Goal: Answer question/provide support: Share knowledge or assist other users

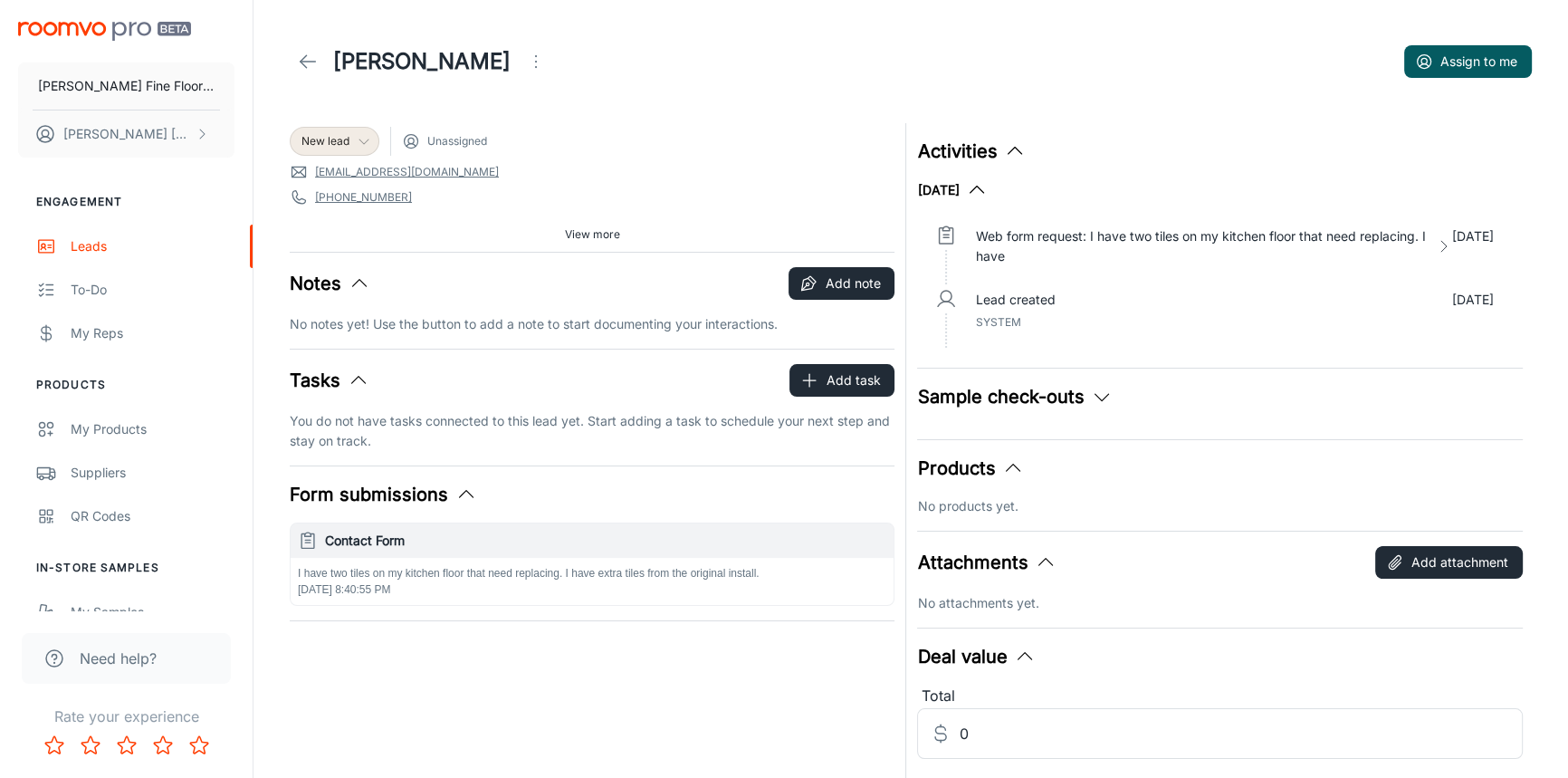
click at [369, 144] on icon at bounding box center [364, 141] width 15 height 15
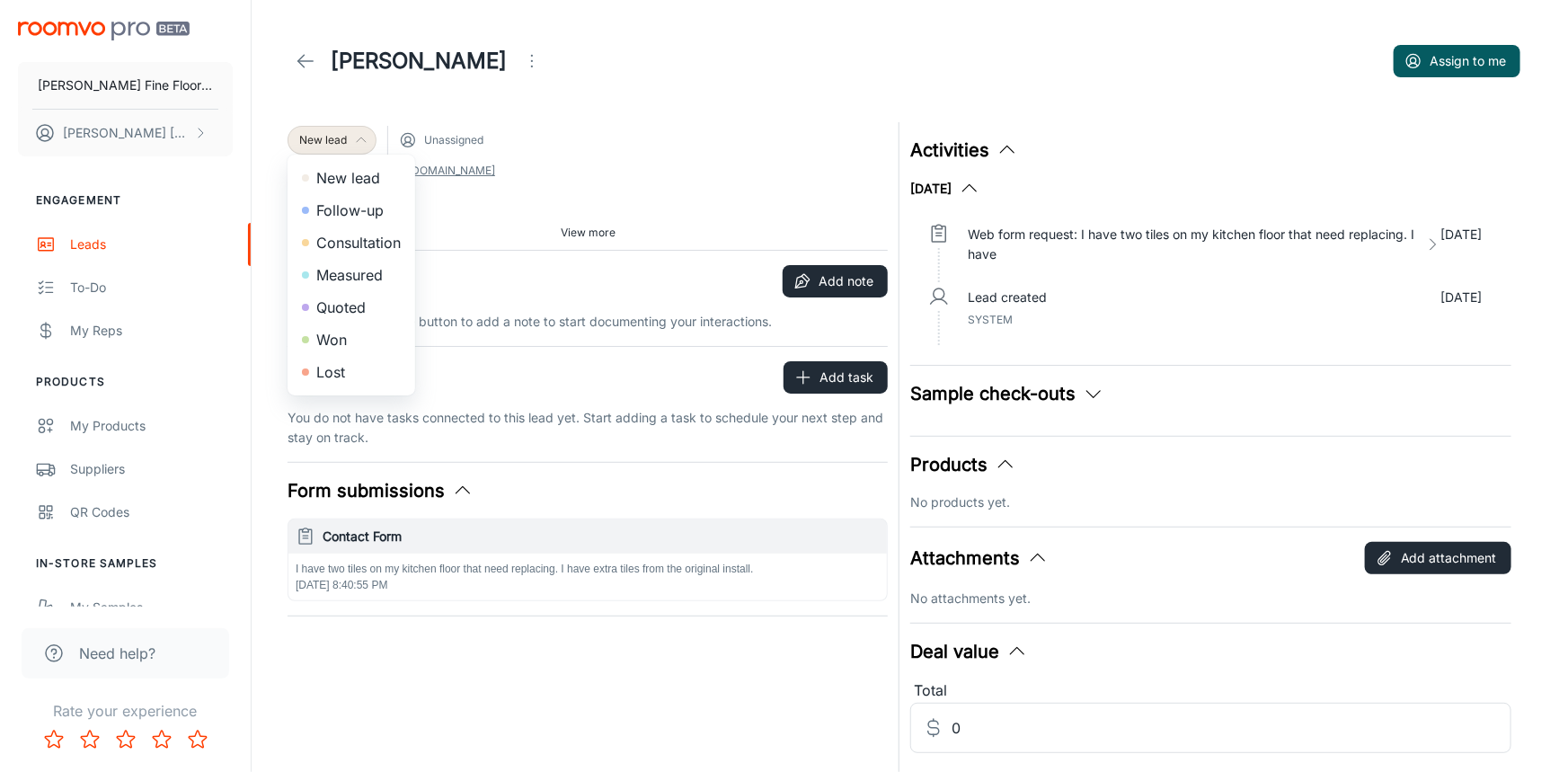
click at [366, 241] on li "Consultation" at bounding box center [350, 241] width 127 height 32
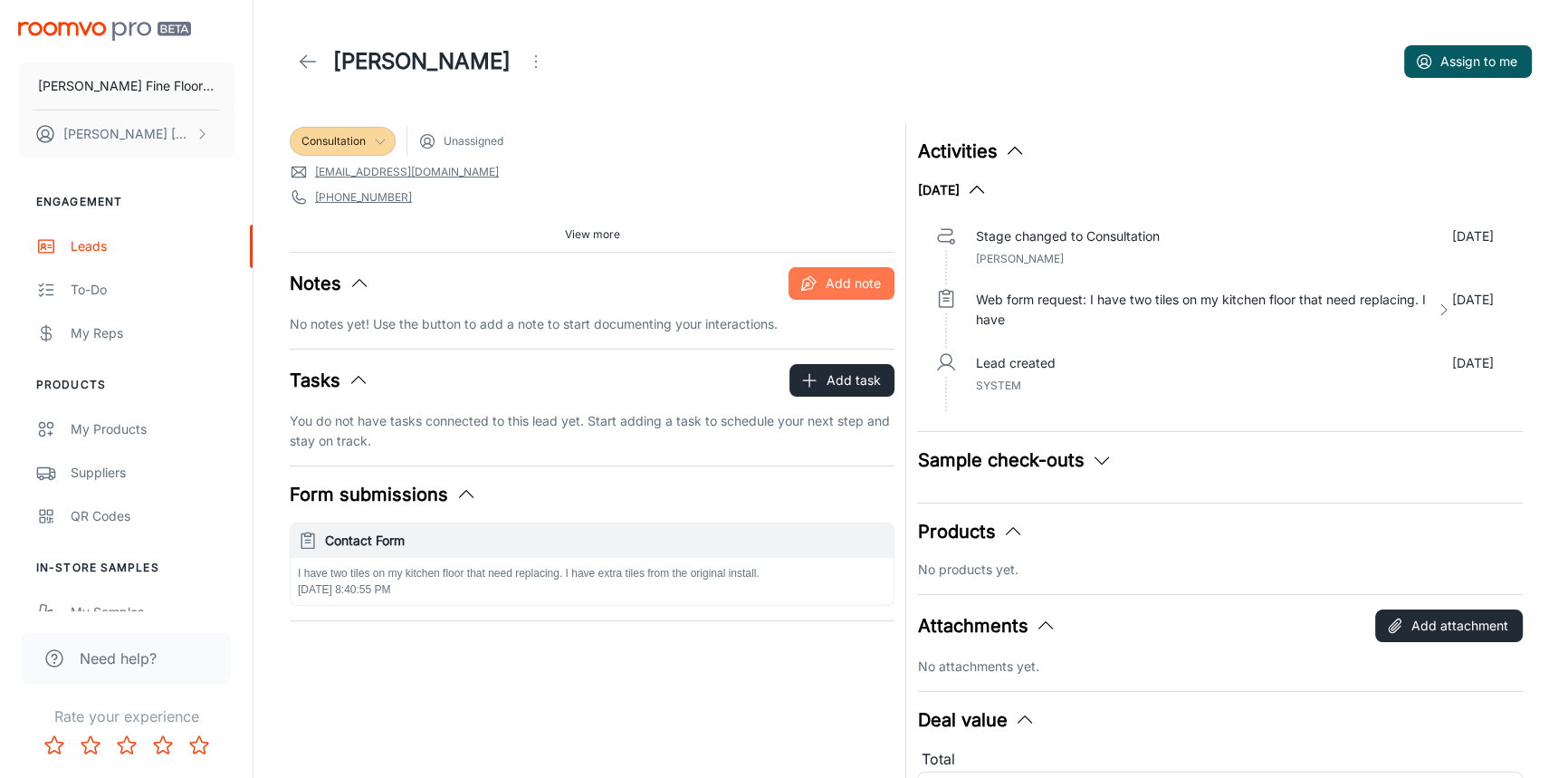
click at [850, 283] on button "Add note" at bounding box center [841, 283] width 106 height 32
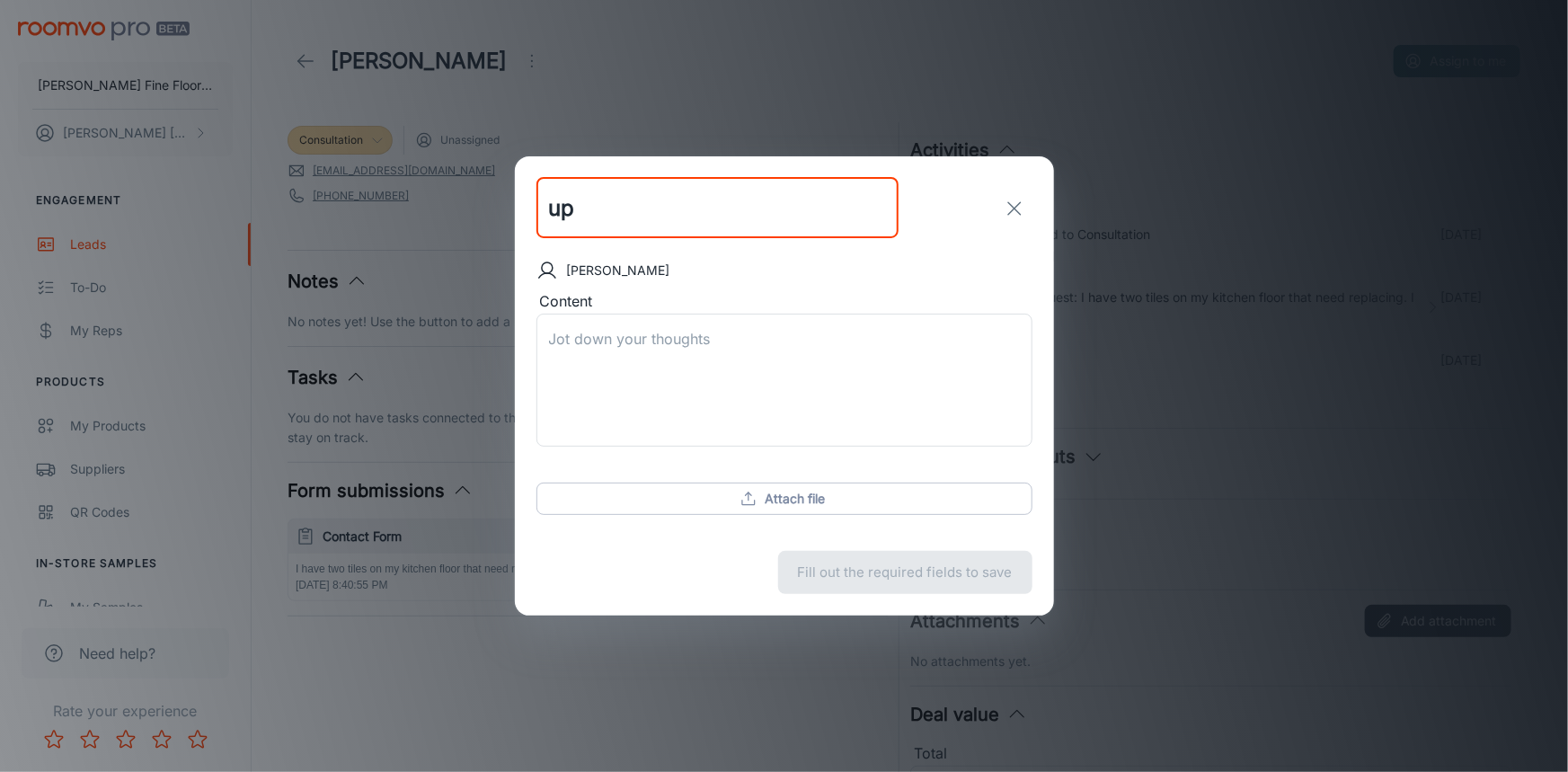
type input "u"
type input "Update"
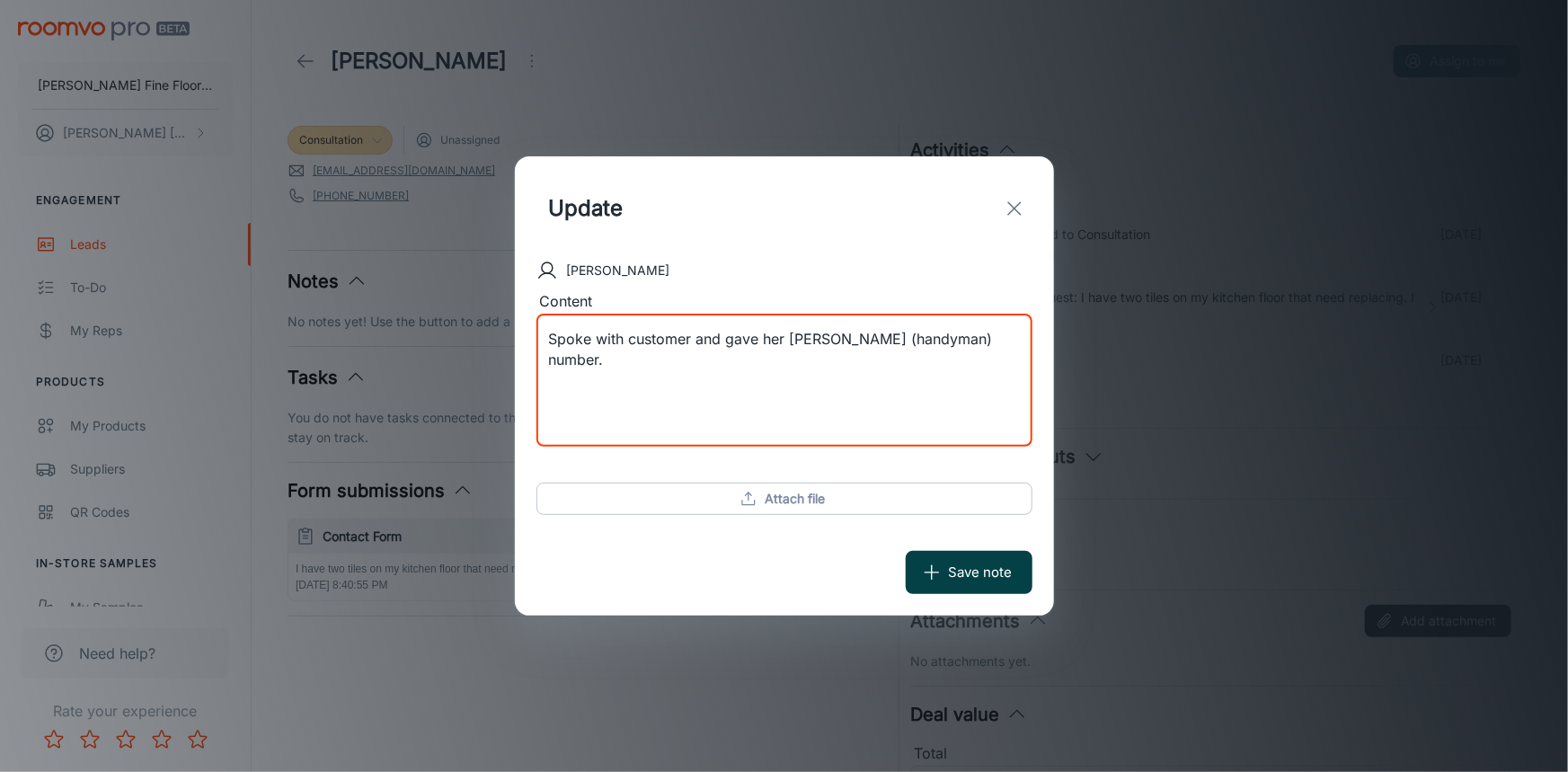
type textarea "Spoke with customer and gave her [PERSON_NAME] (handyman) number."
click at [988, 571] on button "Save note" at bounding box center [969, 572] width 126 height 43
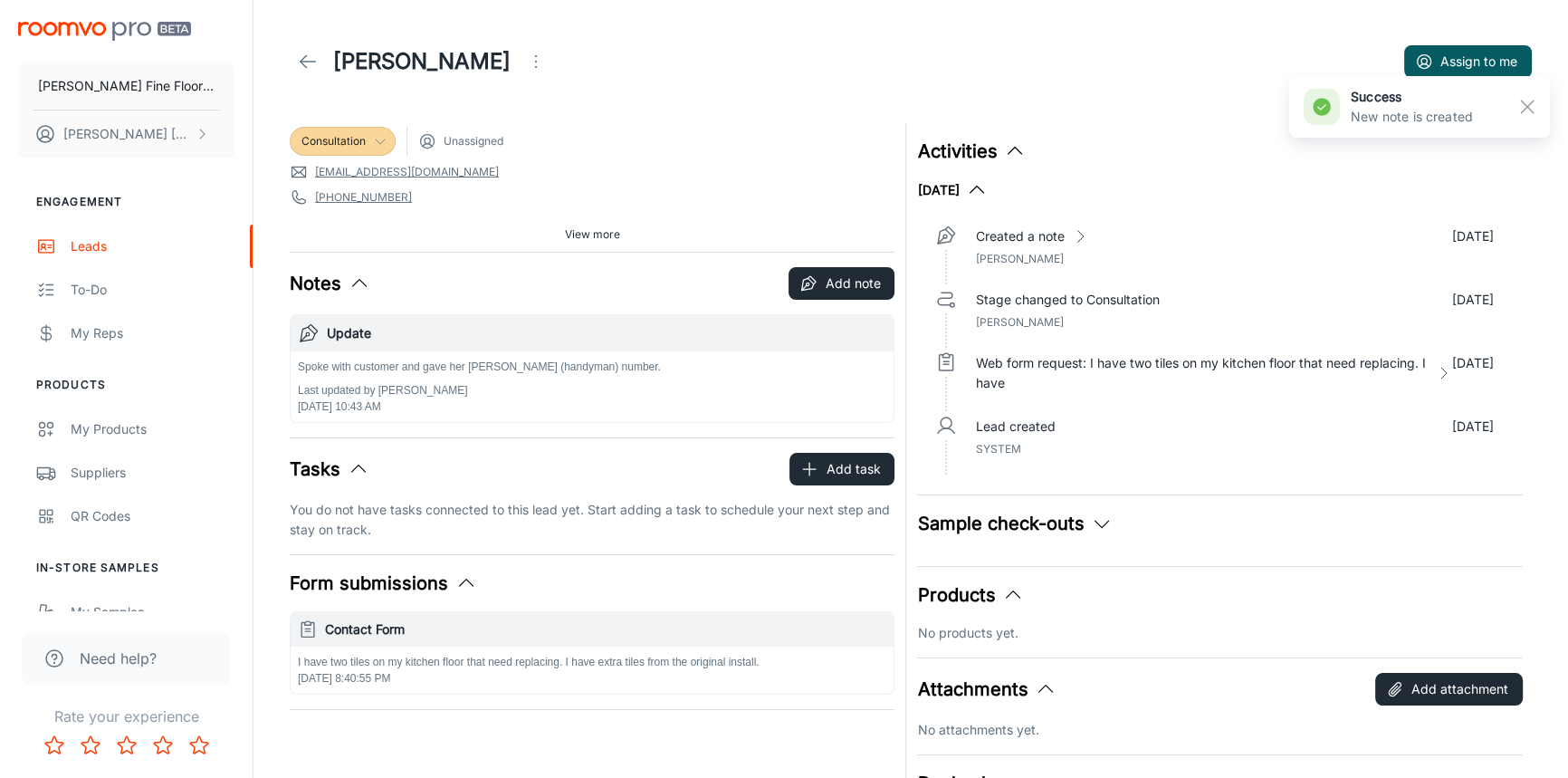
click at [314, 70] on icon at bounding box center [308, 62] width 22 height 22
